Goal: Task Accomplishment & Management: Manage account settings

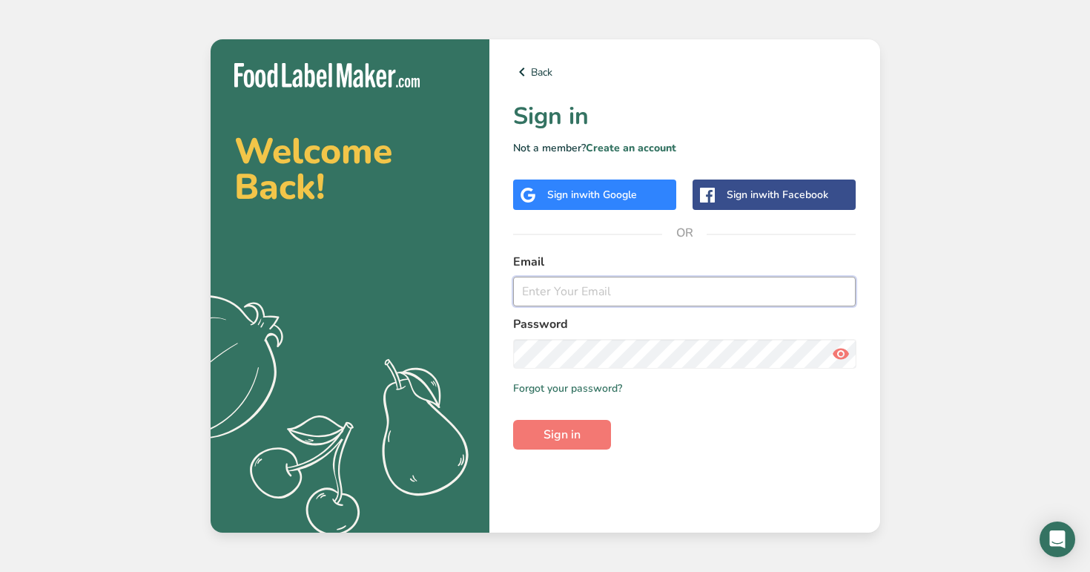
click at [641, 293] on input "email" at bounding box center [684, 292] width 343 height 30
type input "[EMAIL_ADDRESS][DOMAIN_NAME]"
click at [513, 420] on button "Sign in" at bounding box center [562, 435] width 98 height 30
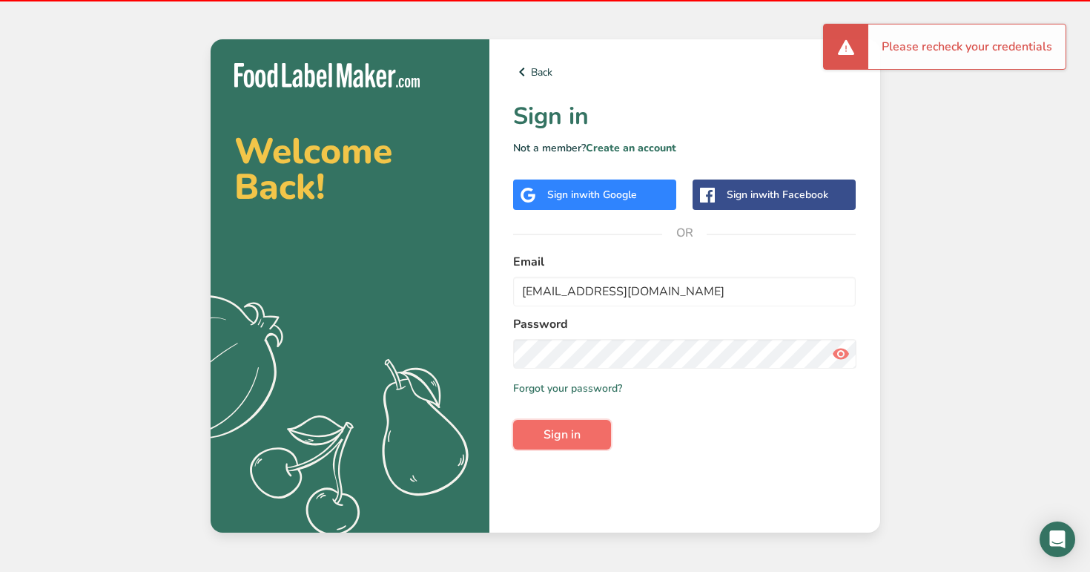
click at [586, 426] on button "Sign in" at bounding box center [562, 435] width 98 height 30
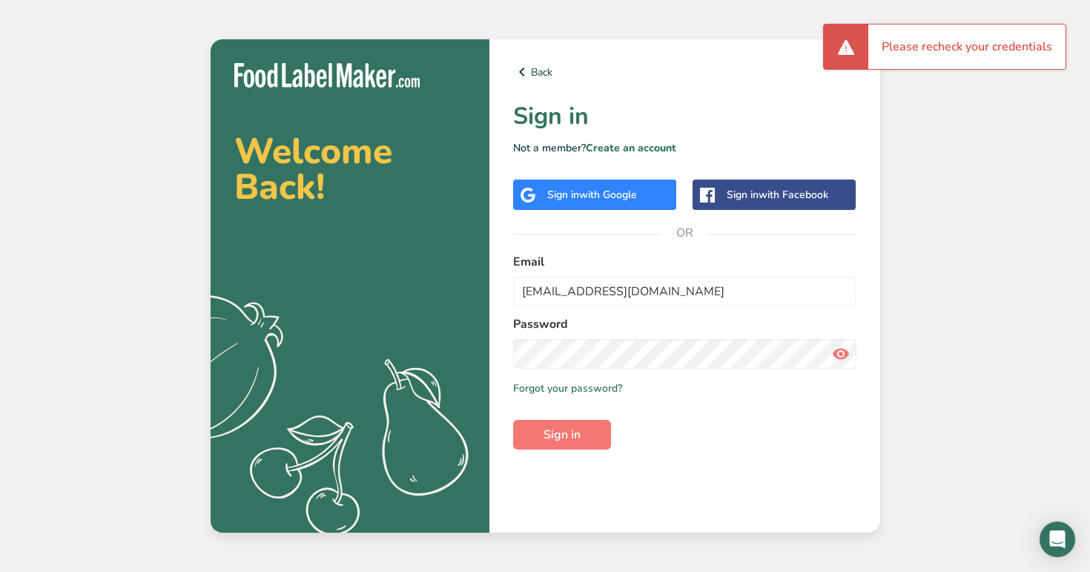
click at [840, 351] on icon at bounding box center [841, 353] width 18 height 27
click at [479, 349] on section "Welcome Back! .a{fill:#f5f3ed;} Back Sign in Not a member? Create an account Si…" at bounding box center [546, 285] width 670 height 493
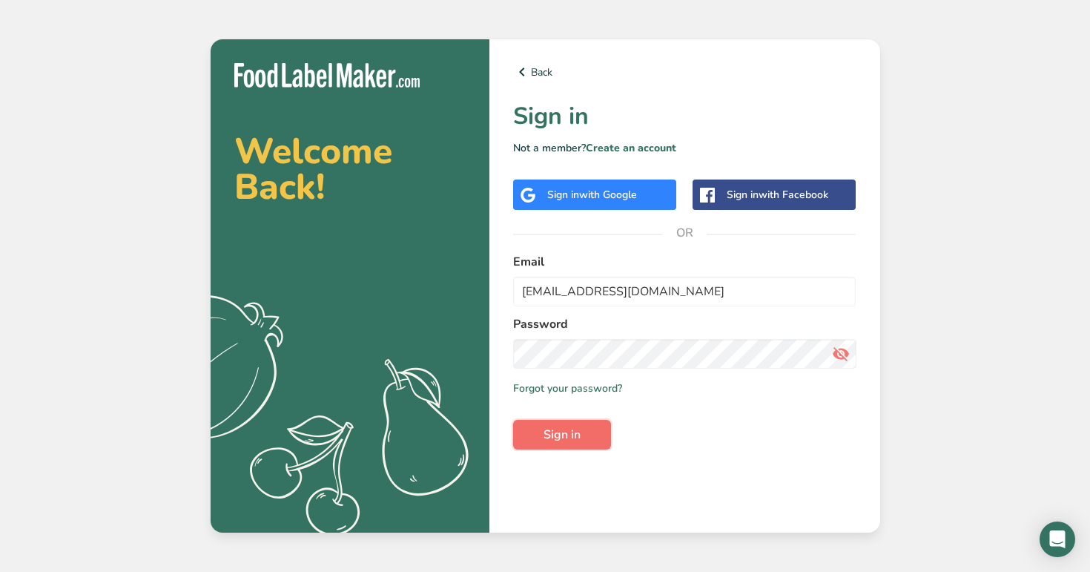
click at [561, 432] on span "Sign in" at bounding box center [562, 435] width 37 height 18
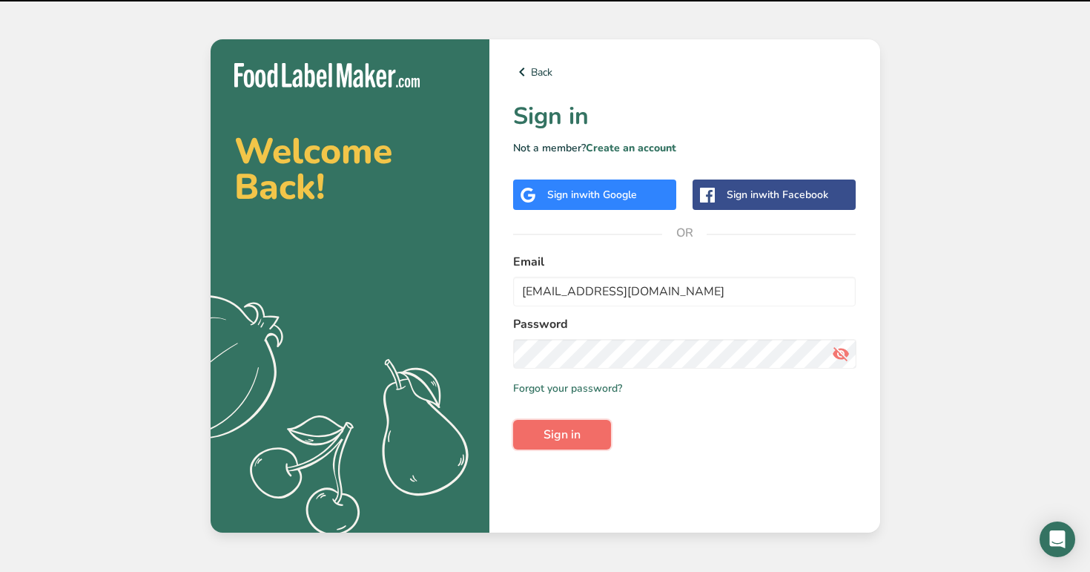
click at [575, 432] on span "Sign in" at bounding box center [562, 435] width 37 height 18
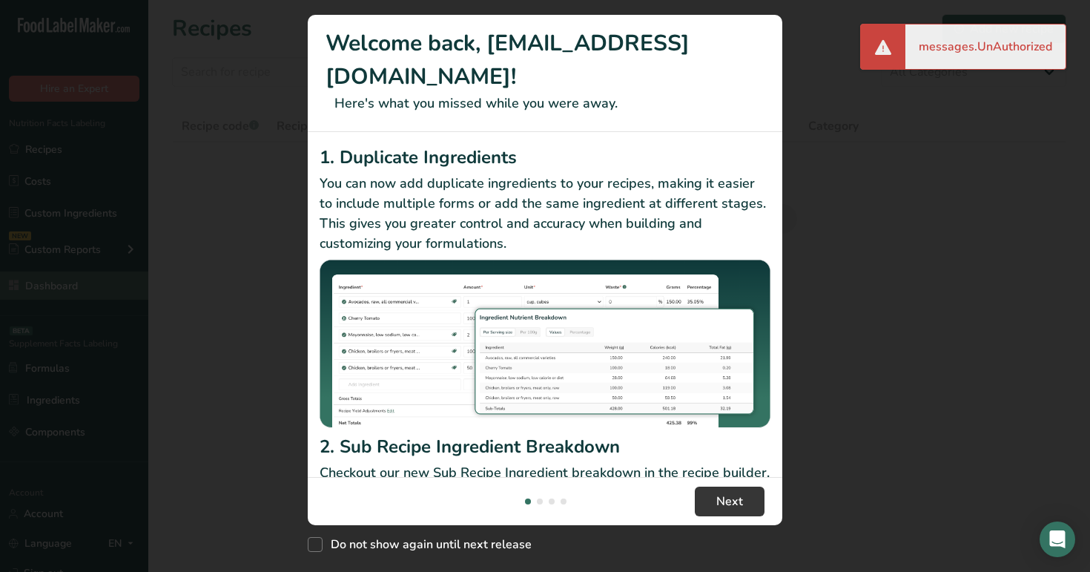
click at [53, 297] on div "New Features" at bounding box center [545, 286] width 1090 height 572
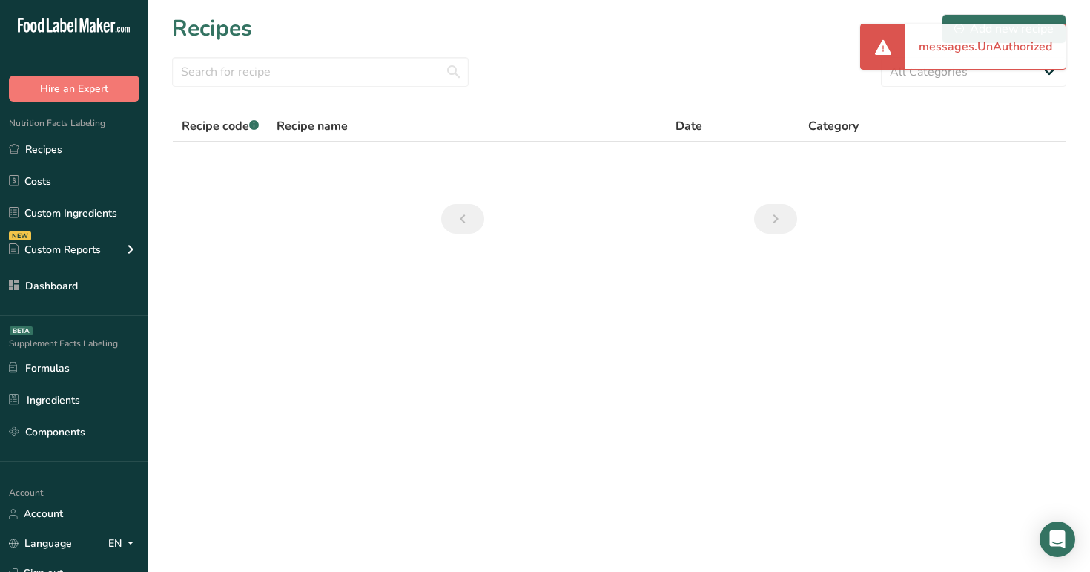
click at [245, 217] on section "Recipes Add new recipe All Categories Baked Goods [GEOGRAPHIC_DATA] Confectione…" at bounding box center [619, 128] width 942 height 257
click at [85, 288] on link "Dashboard" at bounding box center [74, 285] width 148 height 28
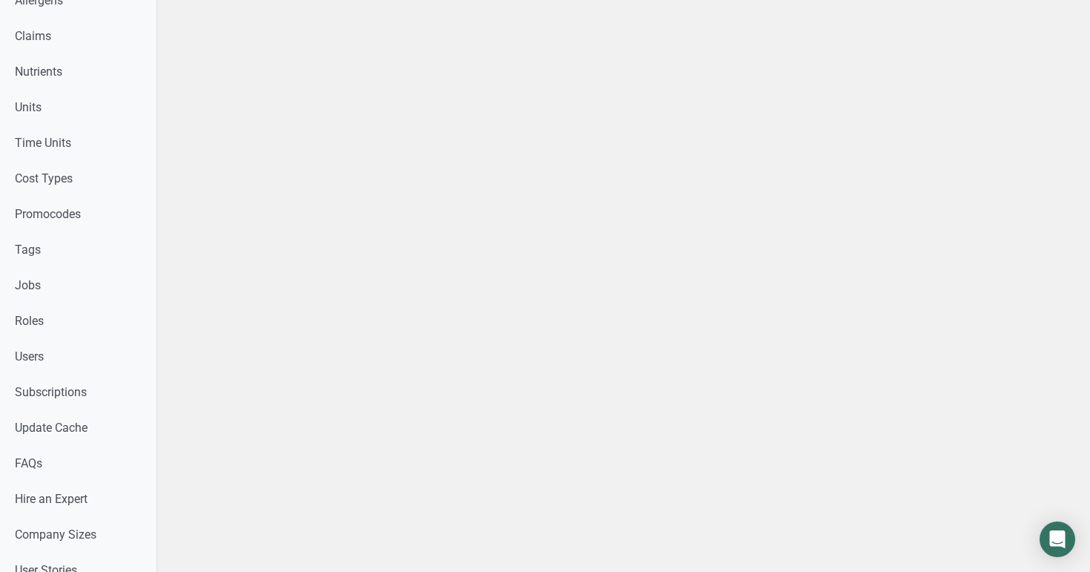
scroll to position [638, 0]
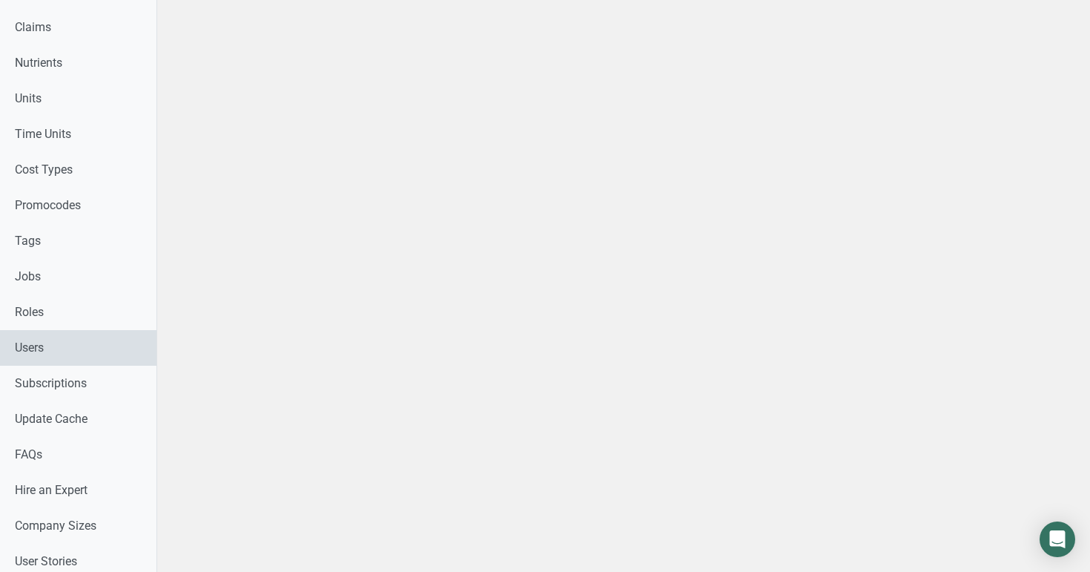
click at [87, 347] on link "Users" at bounding box center [78, 348] width 156 height 36
select select
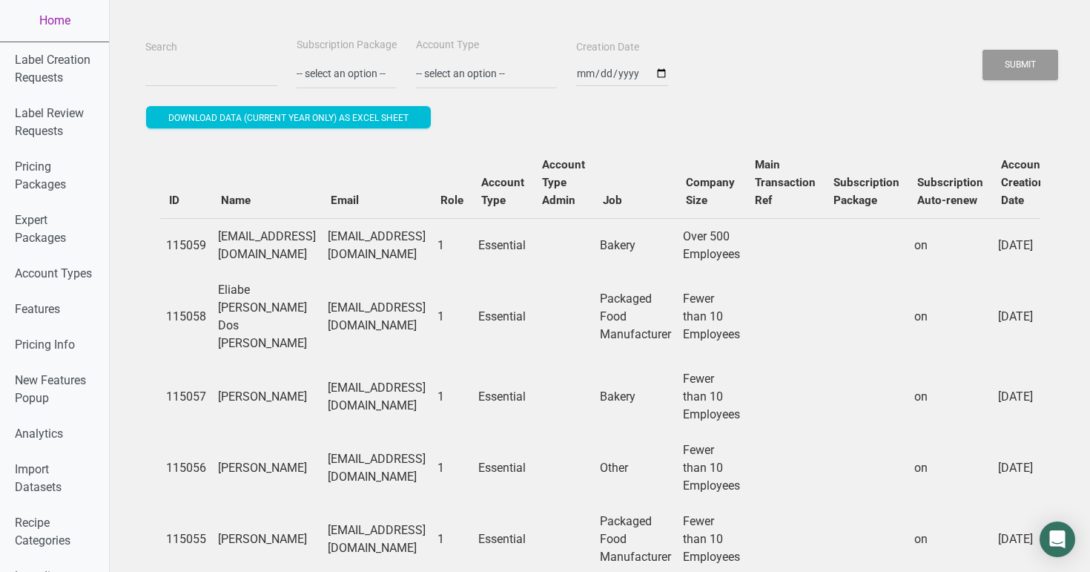
drag, startPoint x: 333, startPoint y: 246, endPoint x: 216, endPoint y: 244, distance: 117.2
click at [216, 244] on td "[EMAIL_ADDRESS][DOMAIN_NAME]" at bounding box center [267, 245] width 110 height 54
copy td "[EMAIL_ADDRESS][DOMAIN_NAME]"
